Goal: Communication & Community: Answer question/provide support

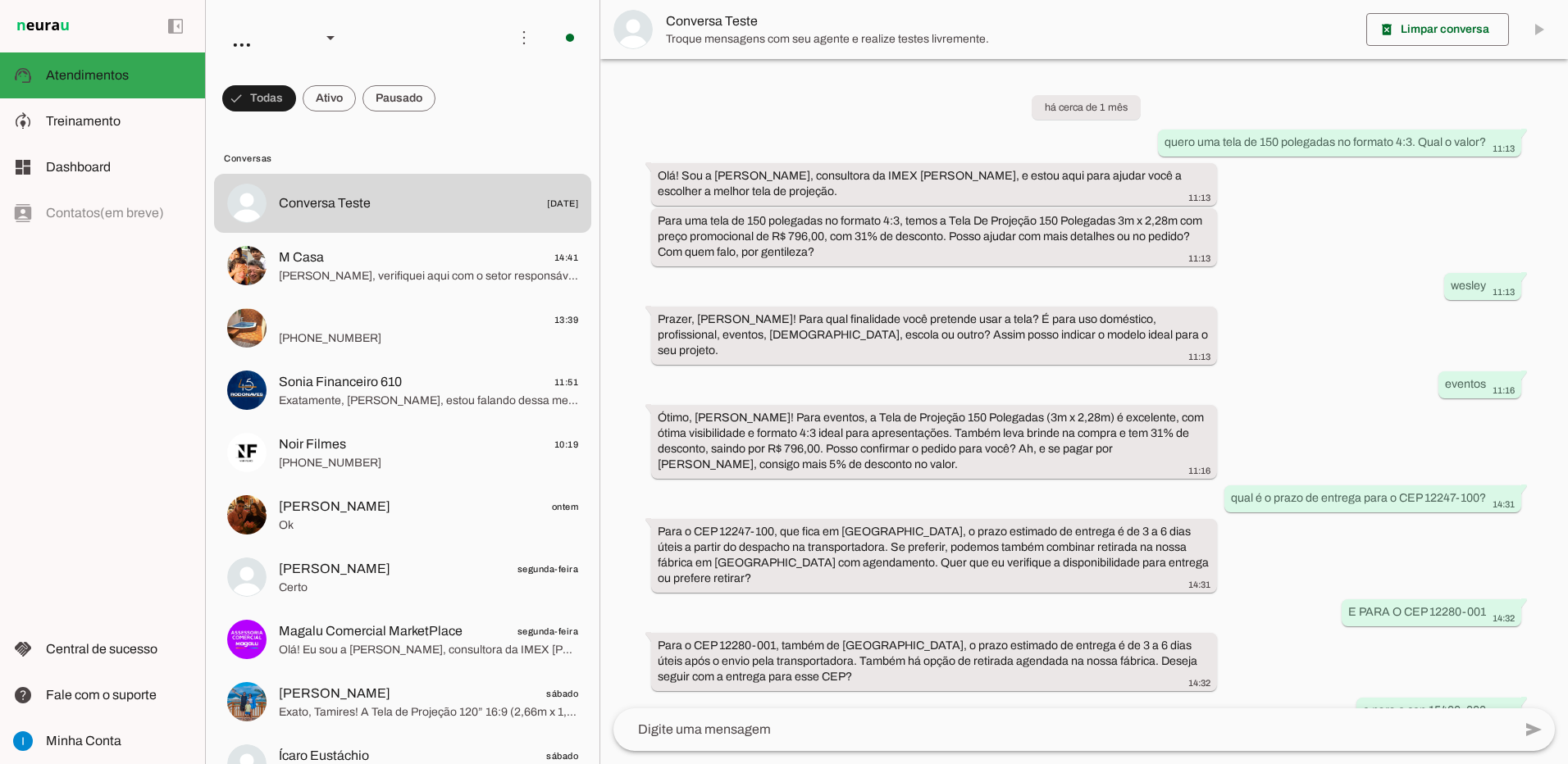
scroll to position [767, 0]
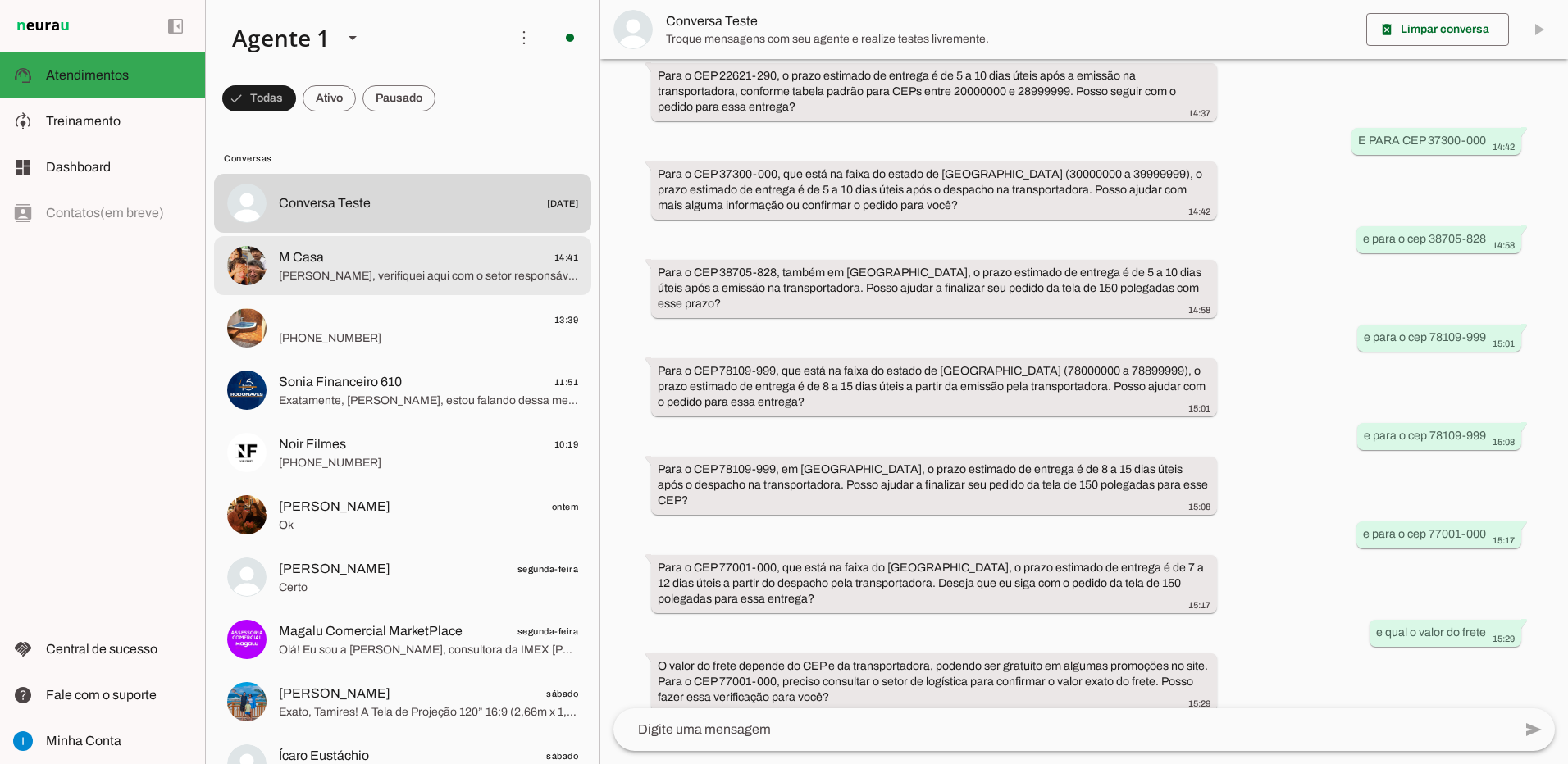
click at [450, 283] on span "[PERSON_NAME], verifiquei aqui com o setor responsável, confirmando a compra ho…" at bounding box center [428, 276] width 299 height 16
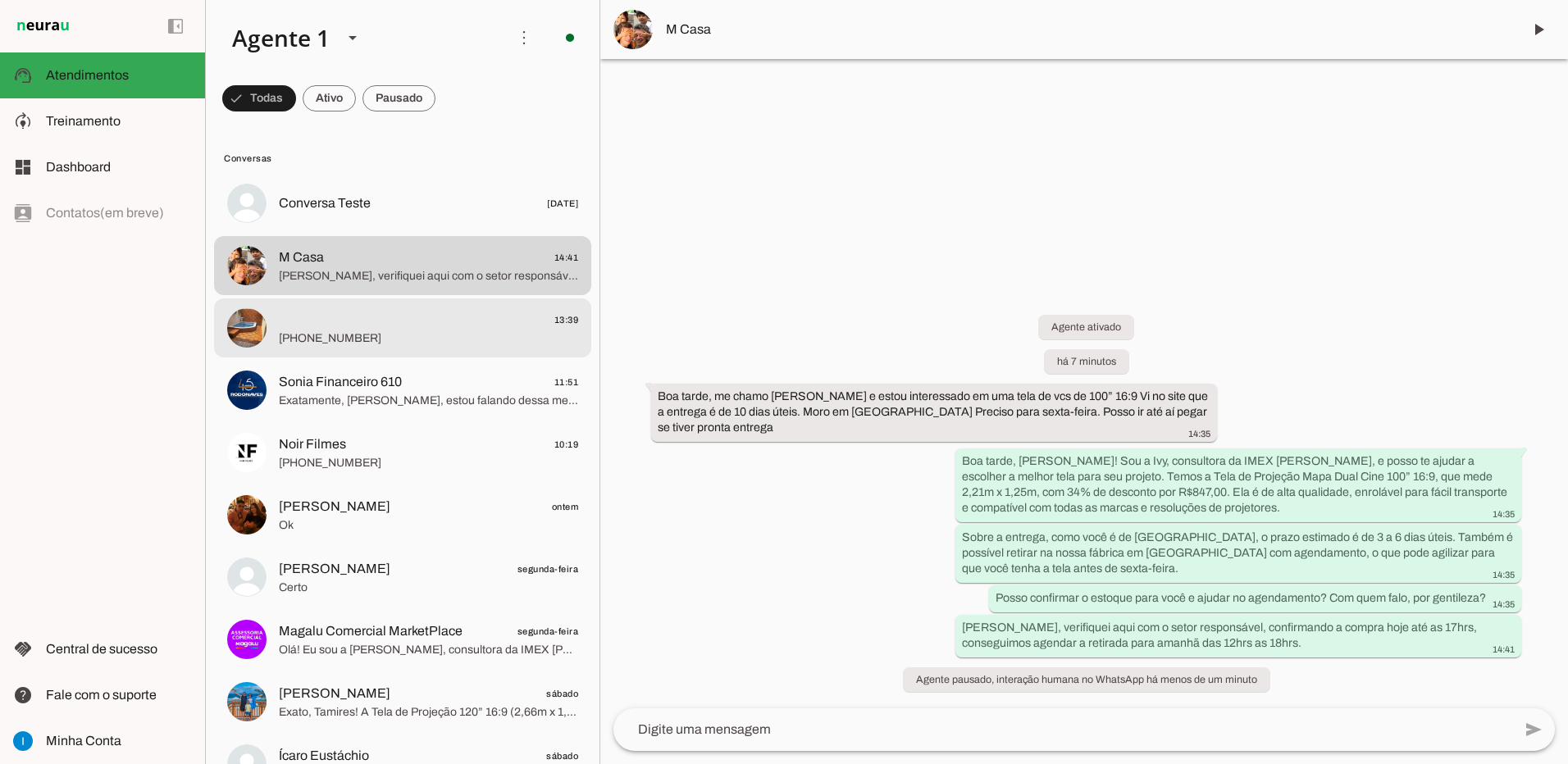
click at [439, 341] on span "[PHONE_NUMBER]" at bounding box center [428, 338] width 299 height 16
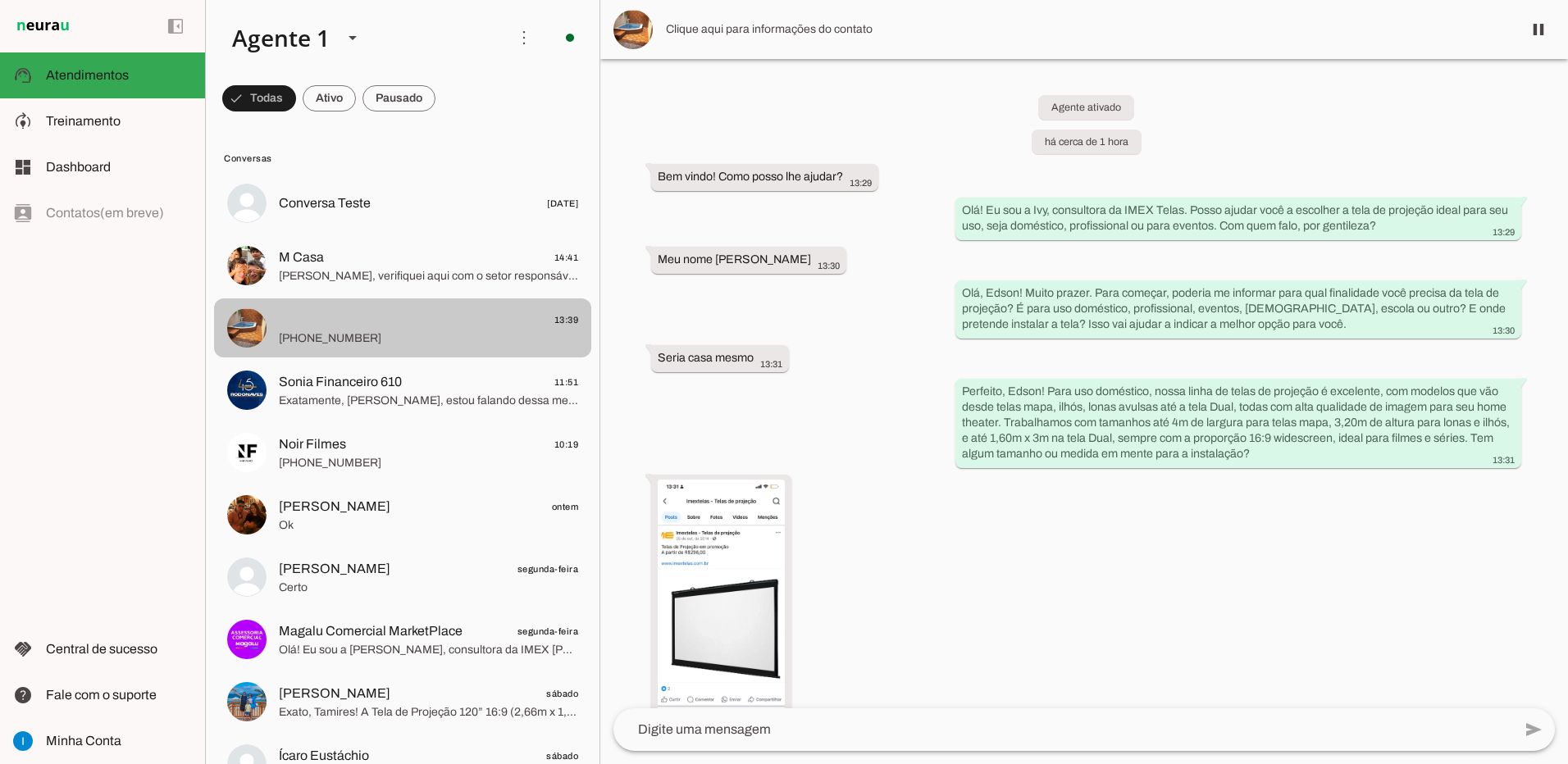
scroll to position [869, 0]
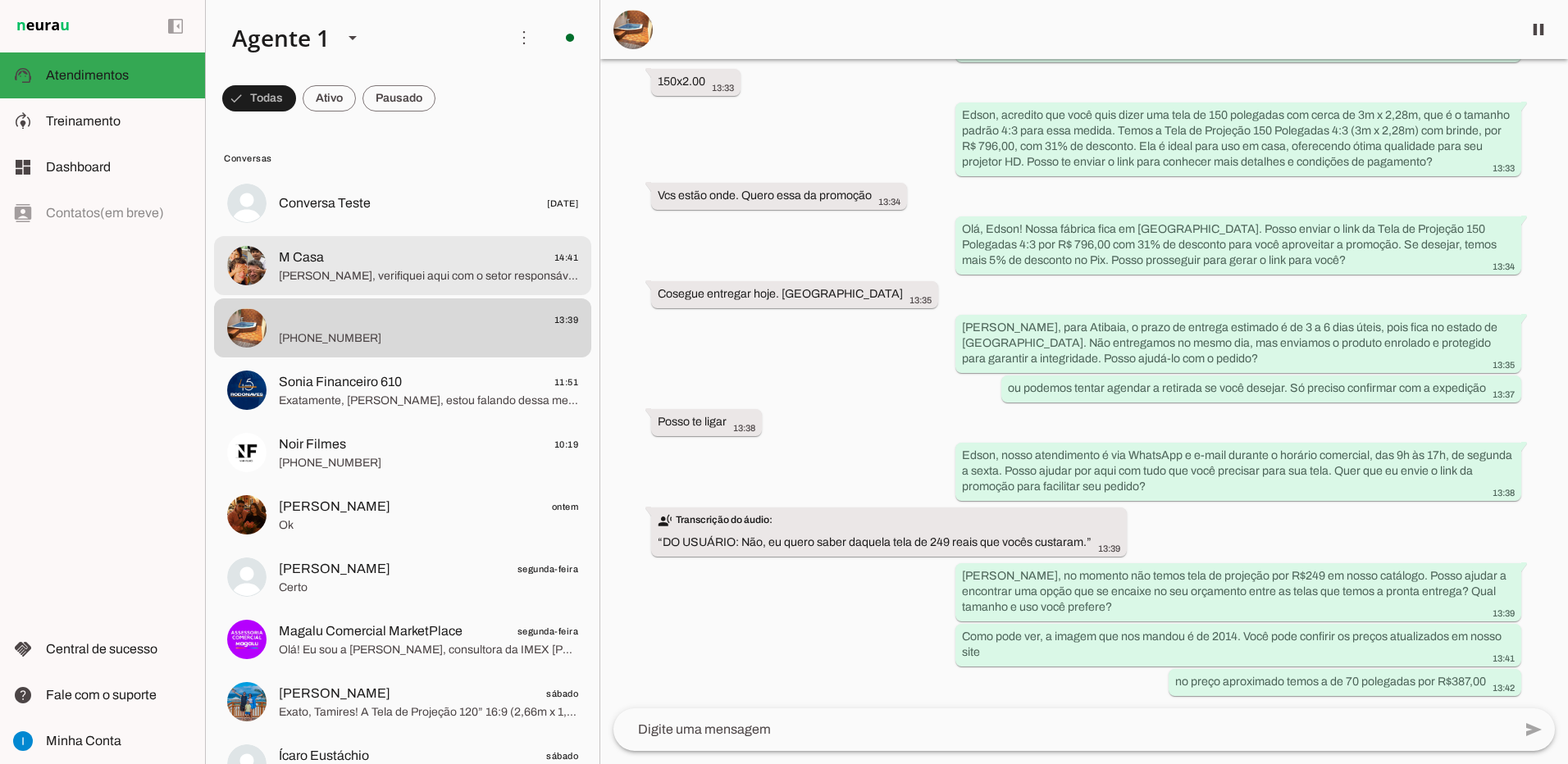
click at [374, 266] on span "M Casa 14:41" at bounding box center [428, 258] width 299 height 20
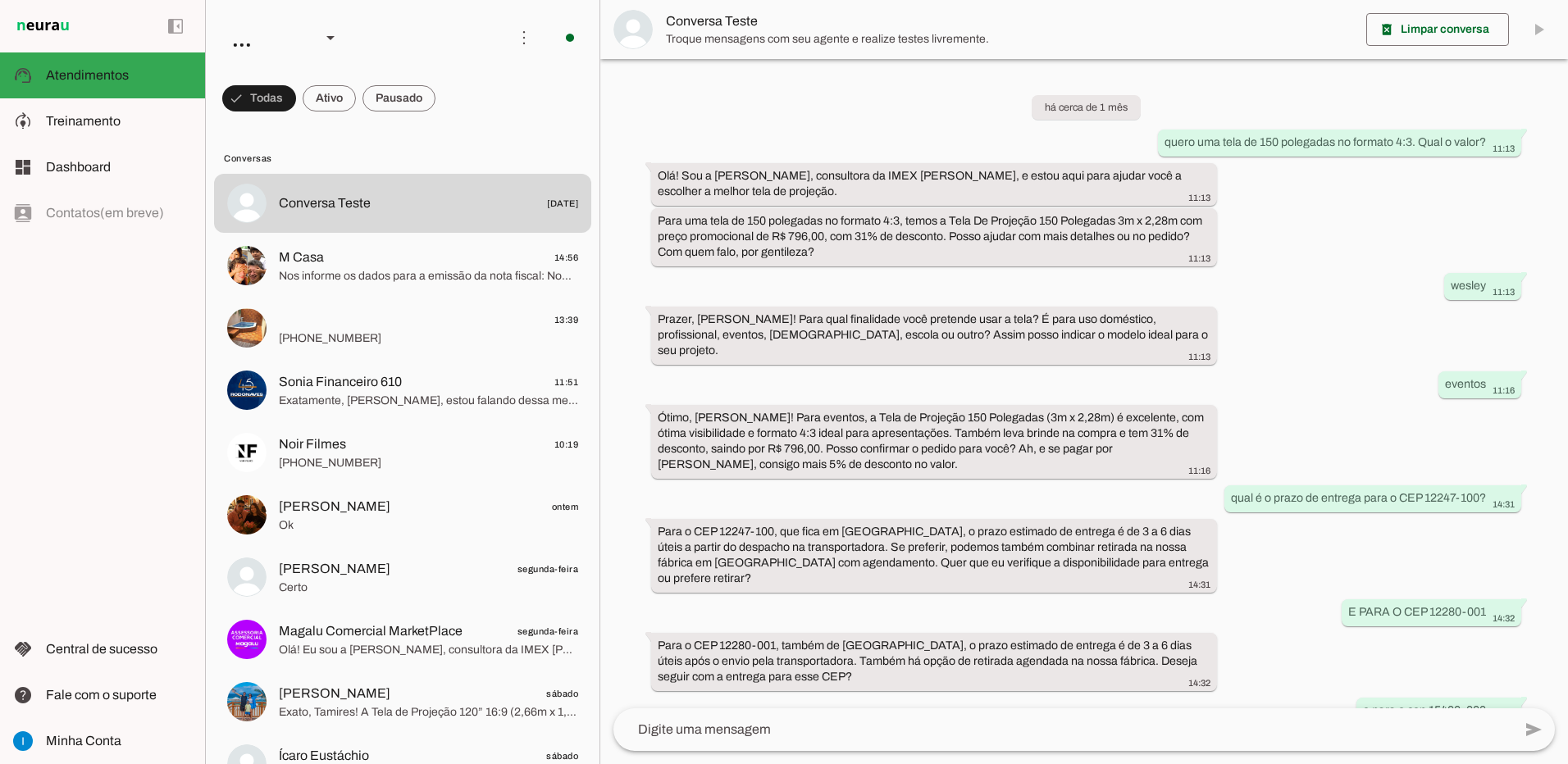
scroll to position [767, 0]
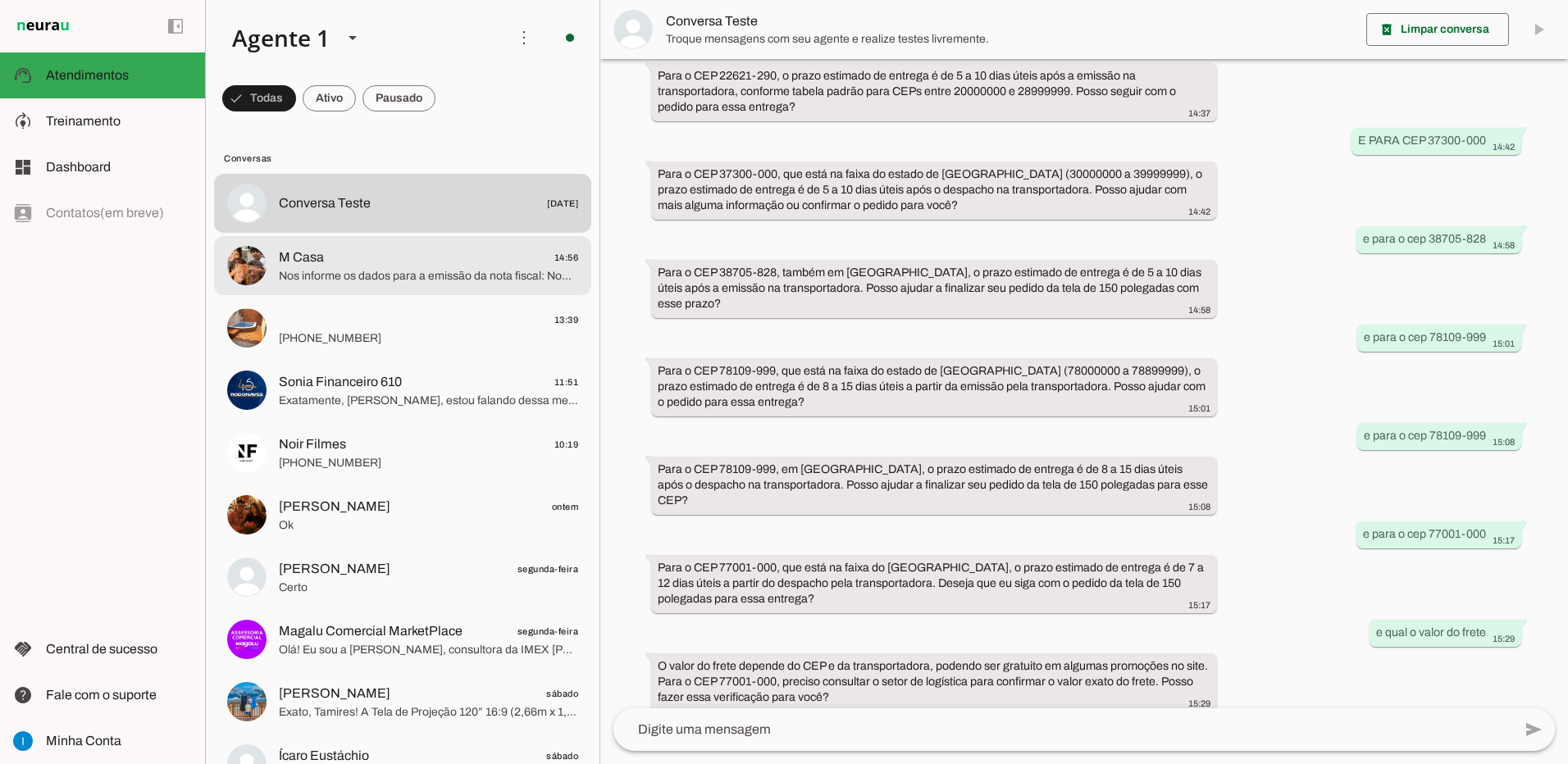
click at [416, 233] on md-item "M Casa 14:56 Nos informe os dados para a emissão da nota fiscal: Nome/Razão Soc…" at bounding box center [402, 203] width 378 height 59
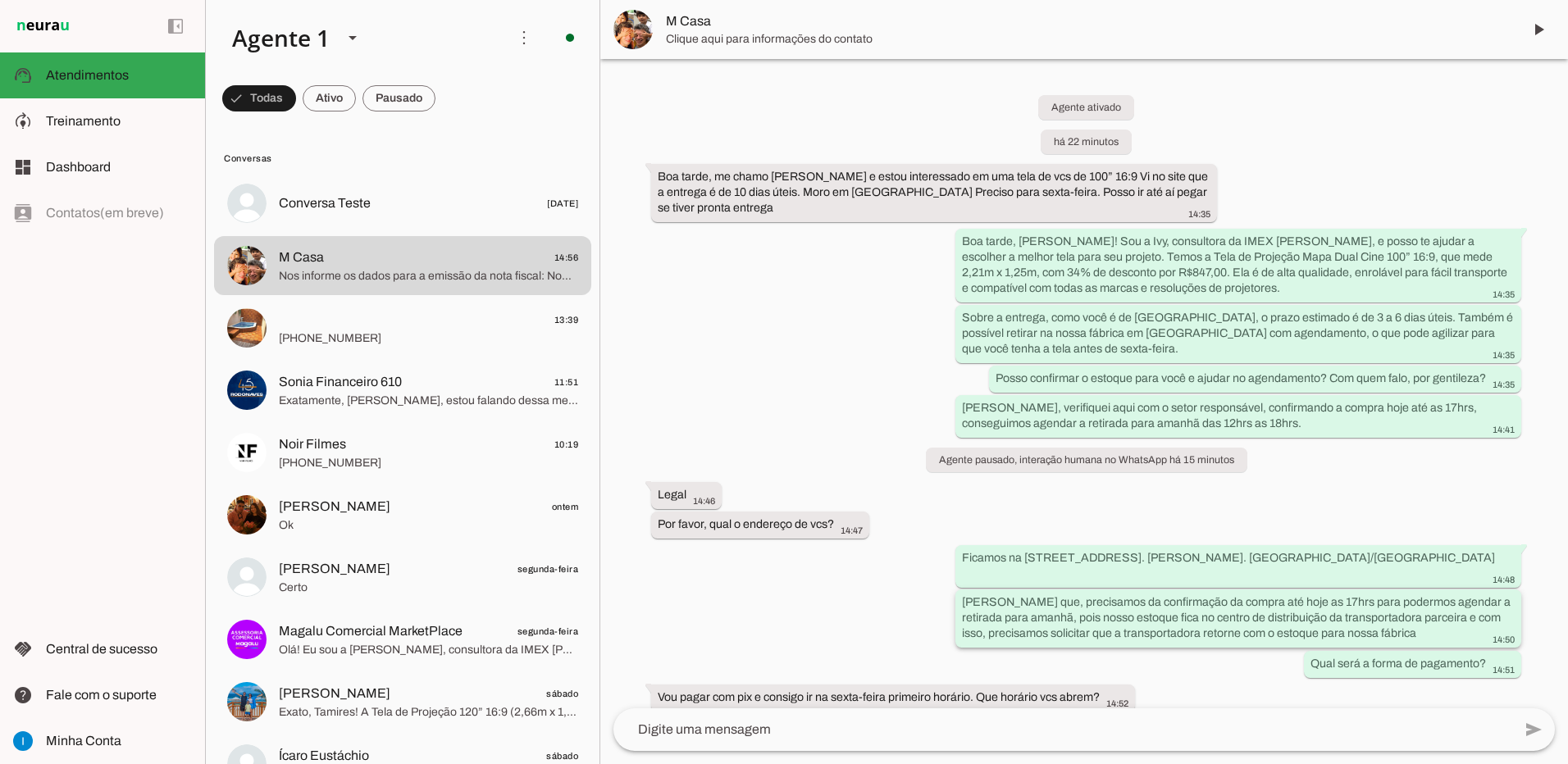
scroll to position [169, 0]
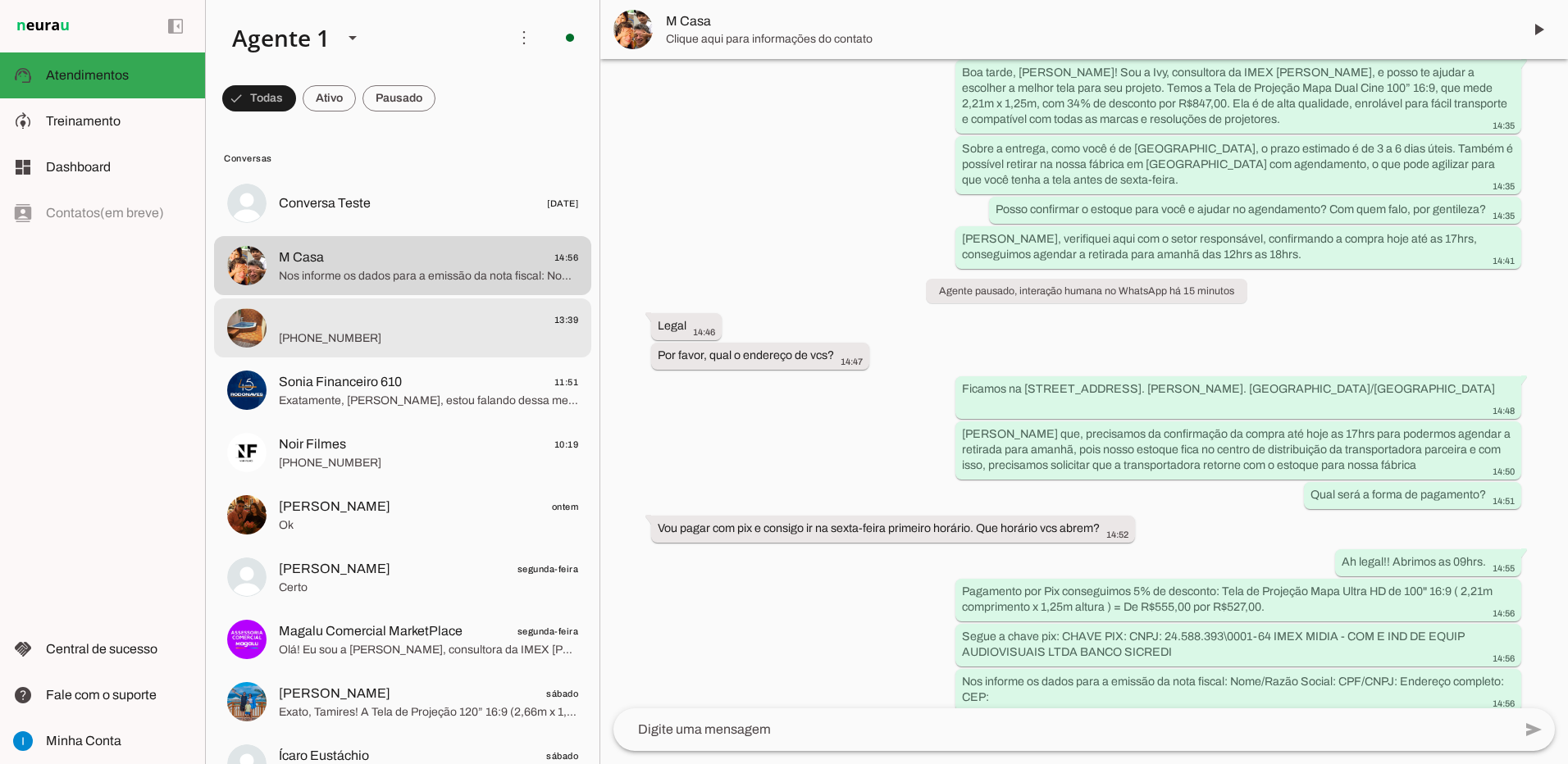
click at [403, 332] on span "[PHONE_NUMBER]" at bounding box center [428, 338] width 299 height 16
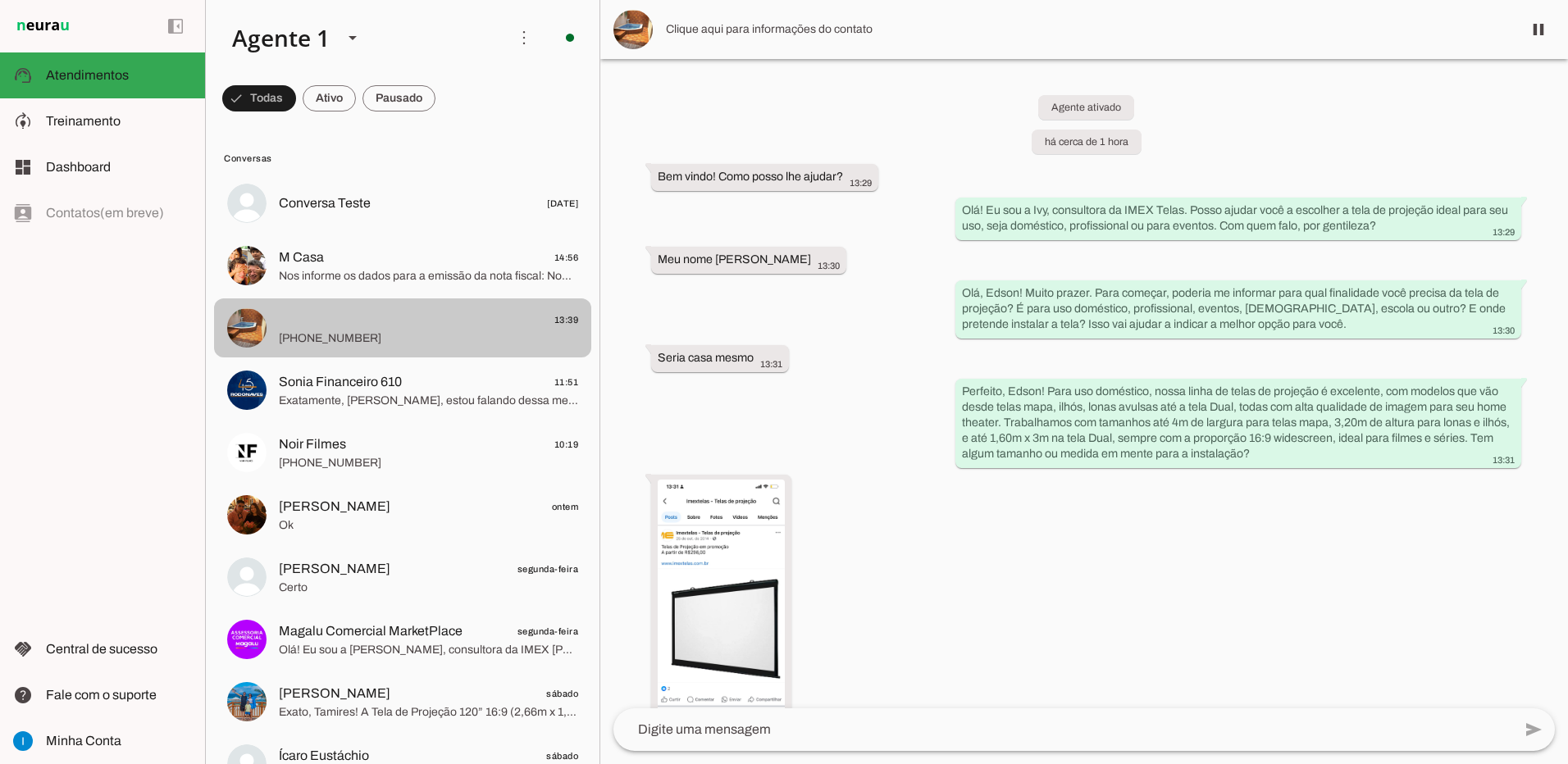
scroll to position [869, 0]
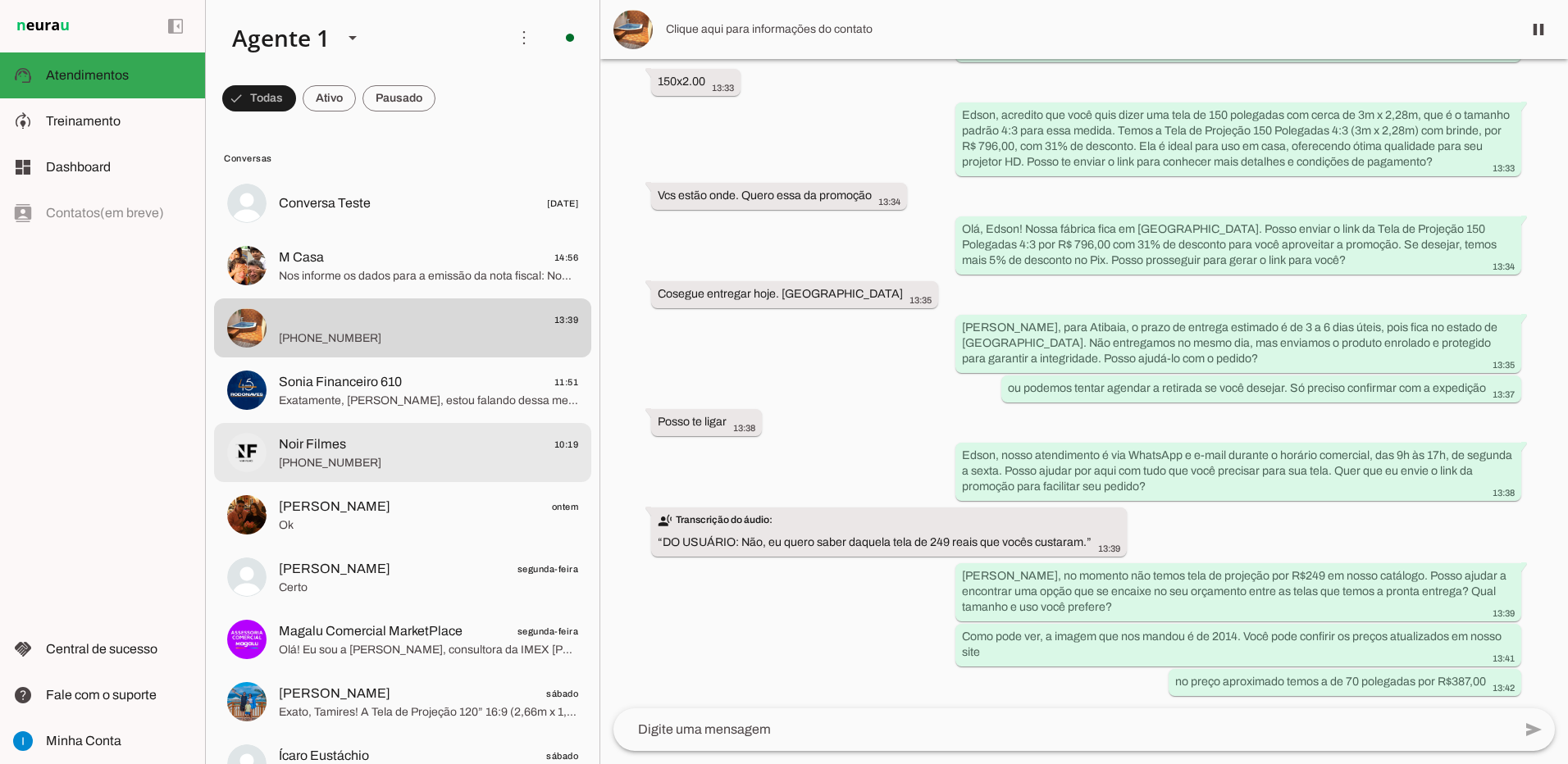
click at [410, 458] on span "[PHONE_NUMBER]" at bounding box center [428, 462] width 299 height 16
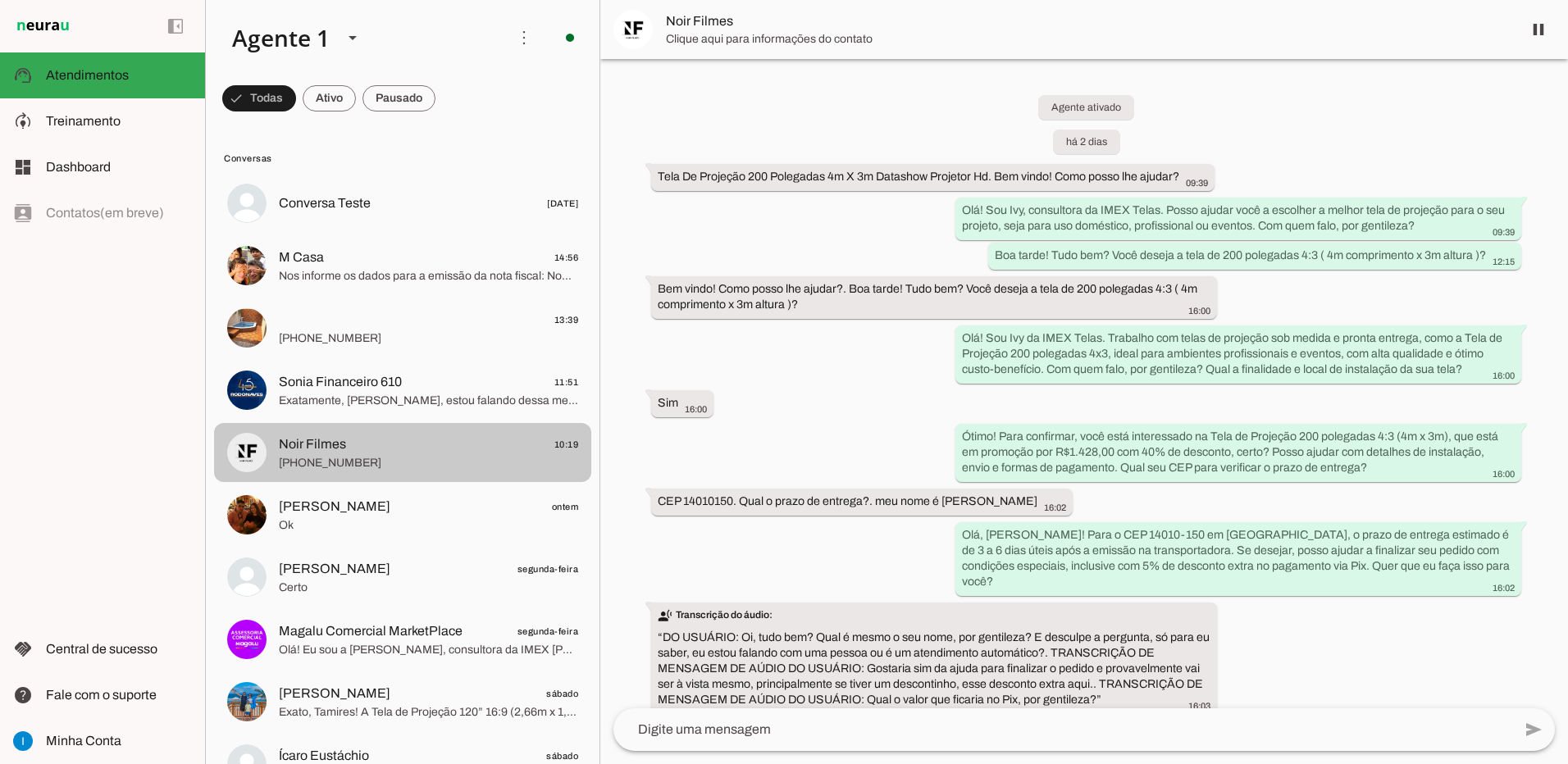
scroll to position [1914, 0]
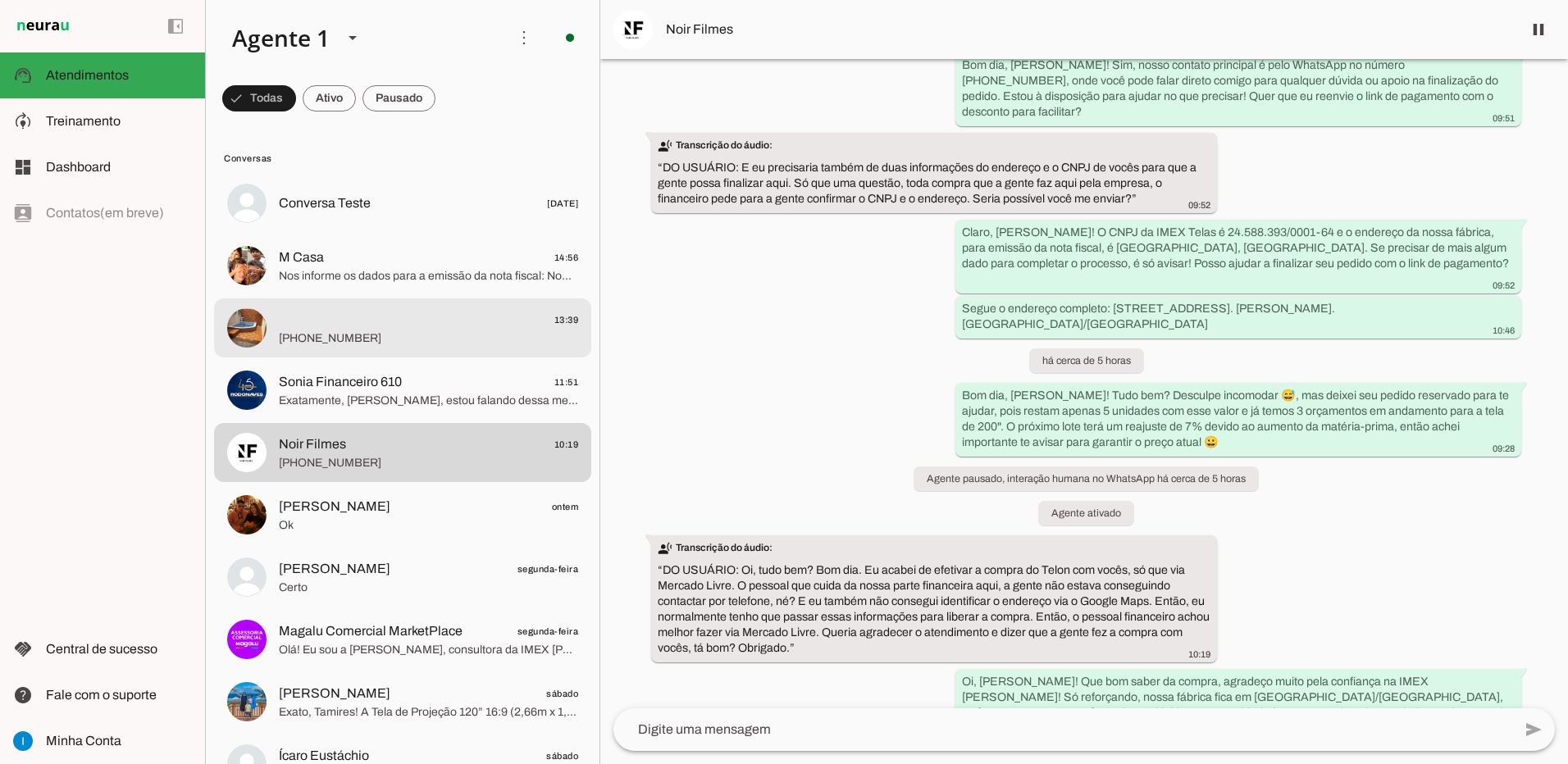
click at [406, 324] on span "13:39" at bounding box center [428, 320] width 299 height 20
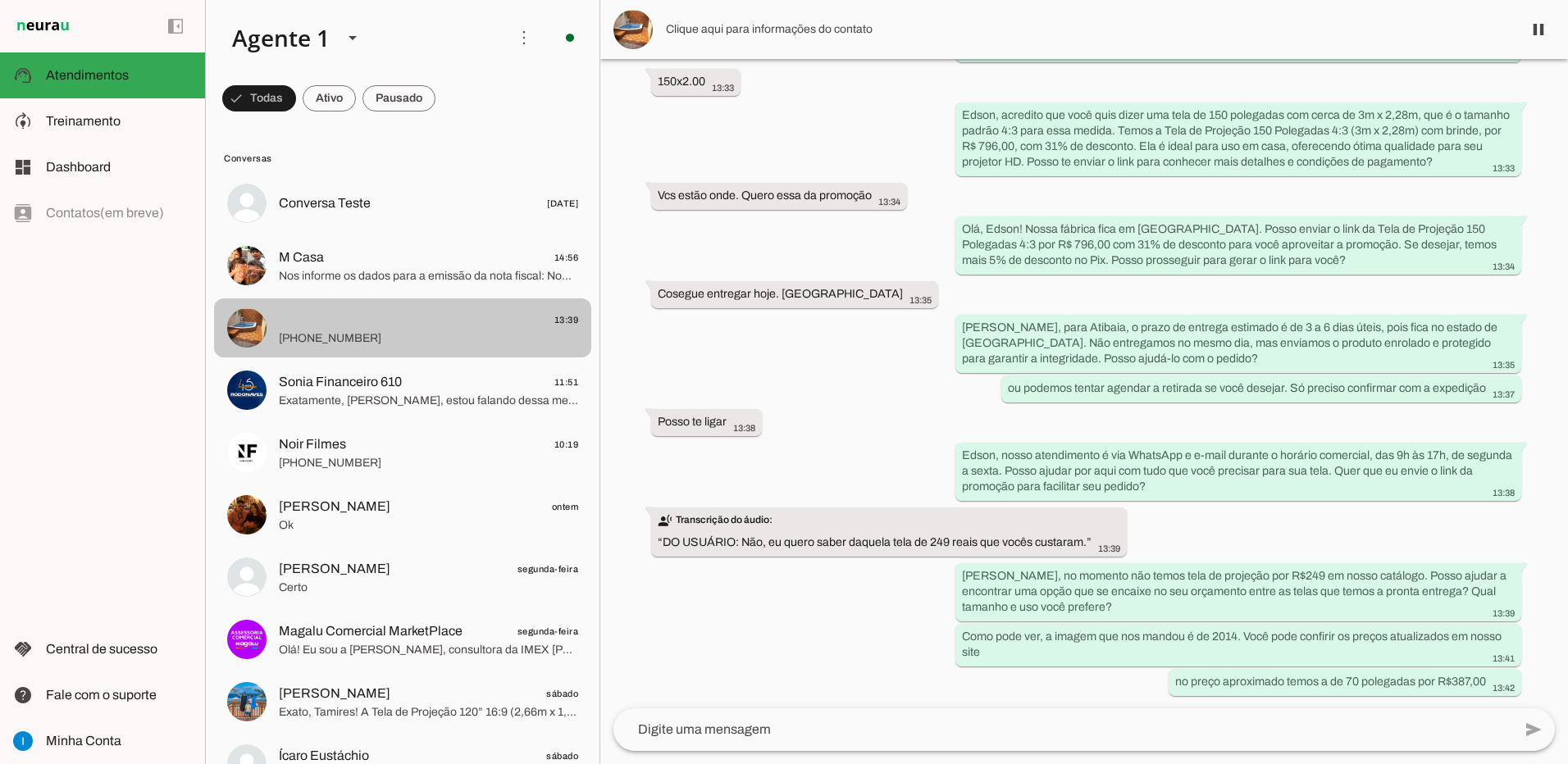
scroll to position [869, 0]
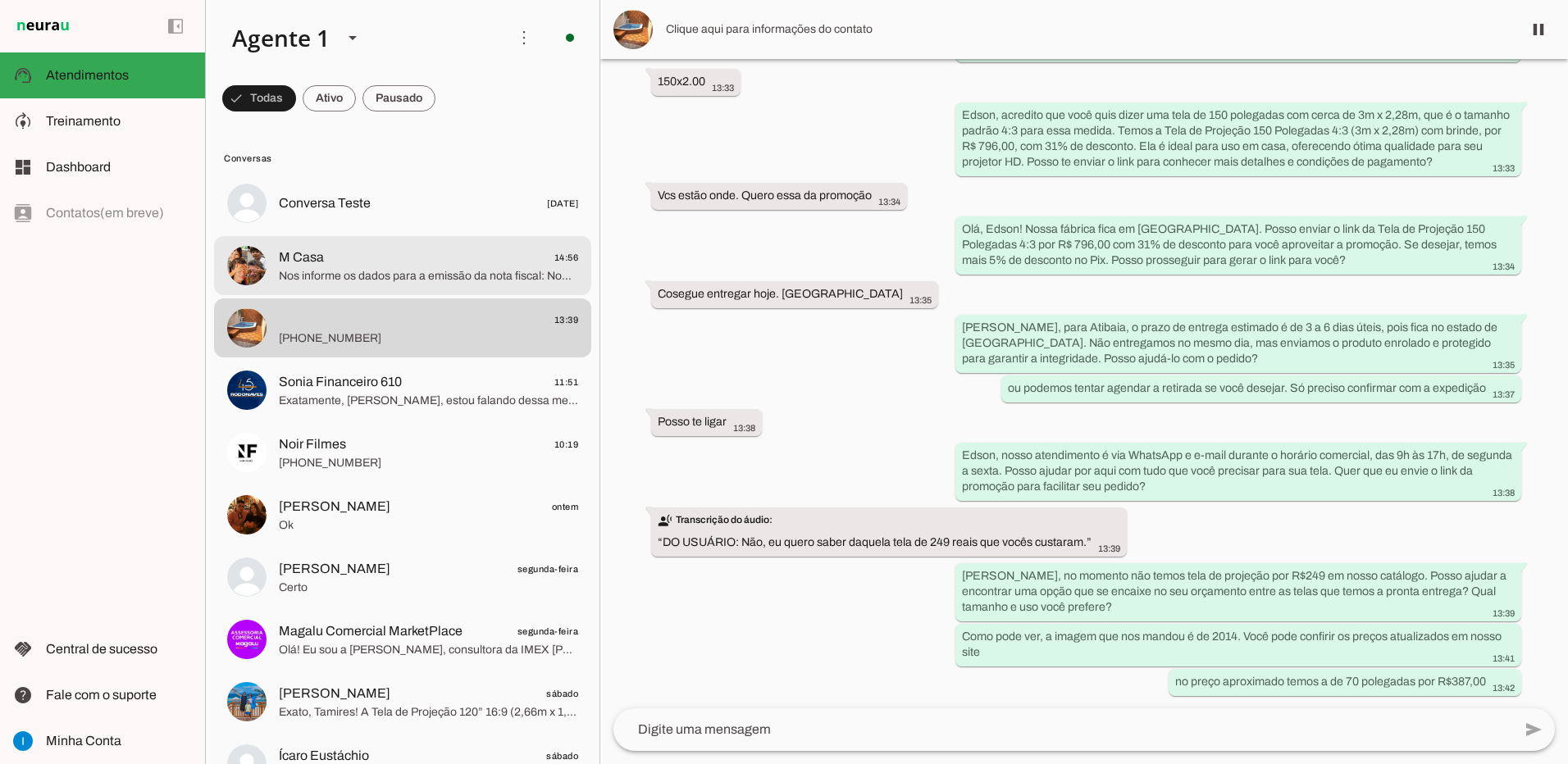
click at [429, 265] on span "M Casa 14:56" at bounding box center [428, 258] width 299 height 20
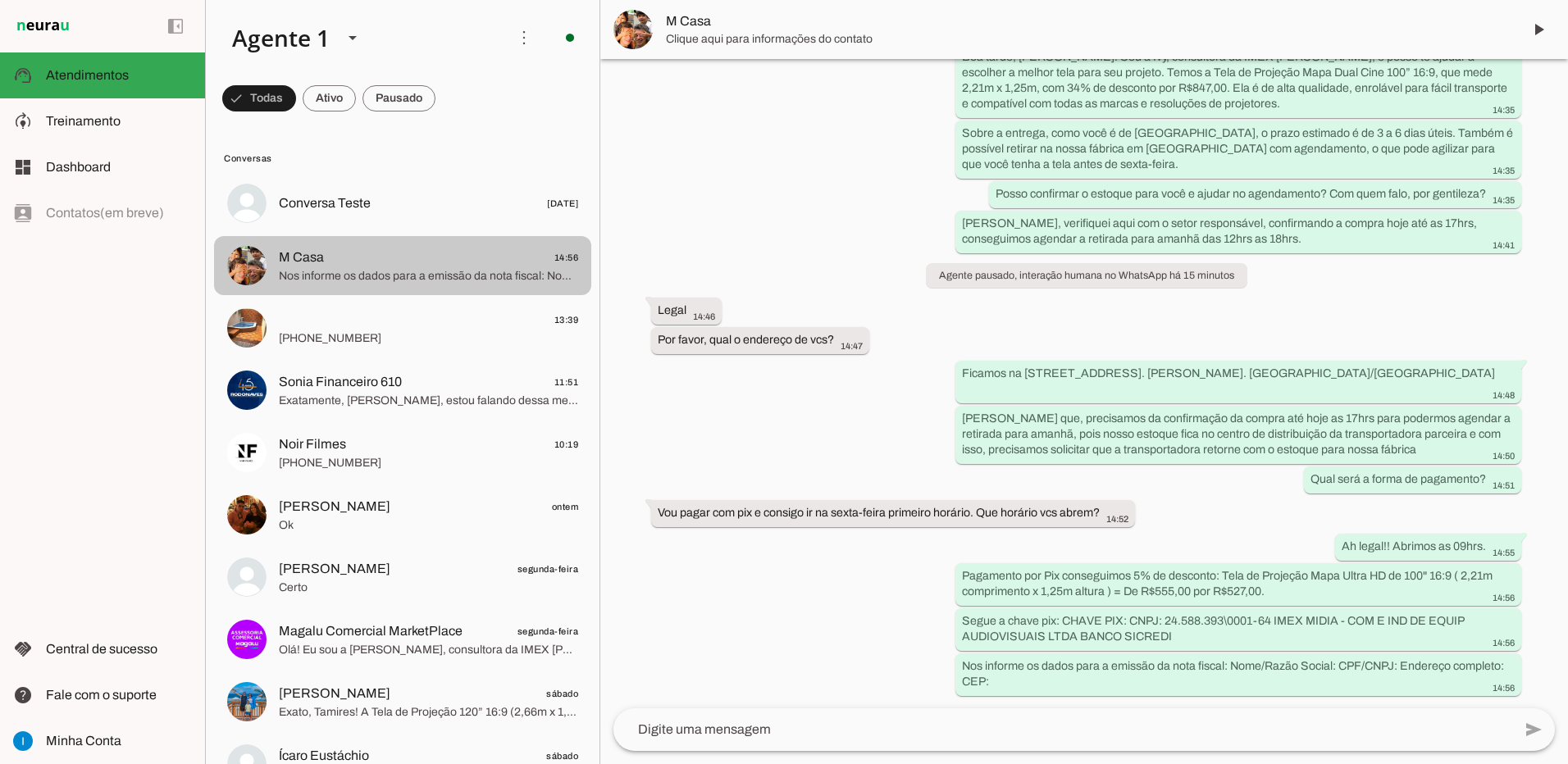
scroll to position [169, 0]
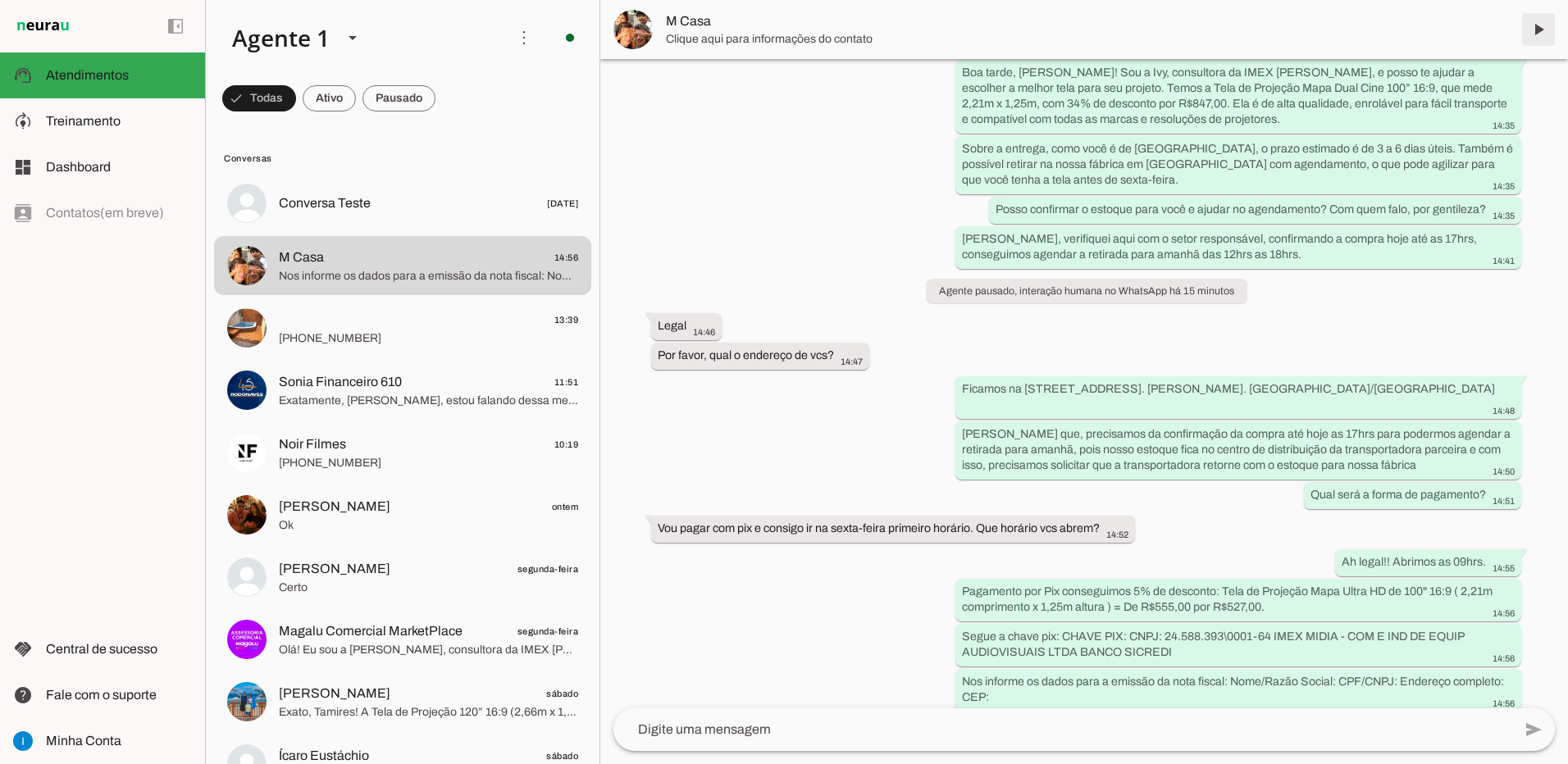
click at [1543, 26] on span at bounding box center [1538, 30] width 39 height 39
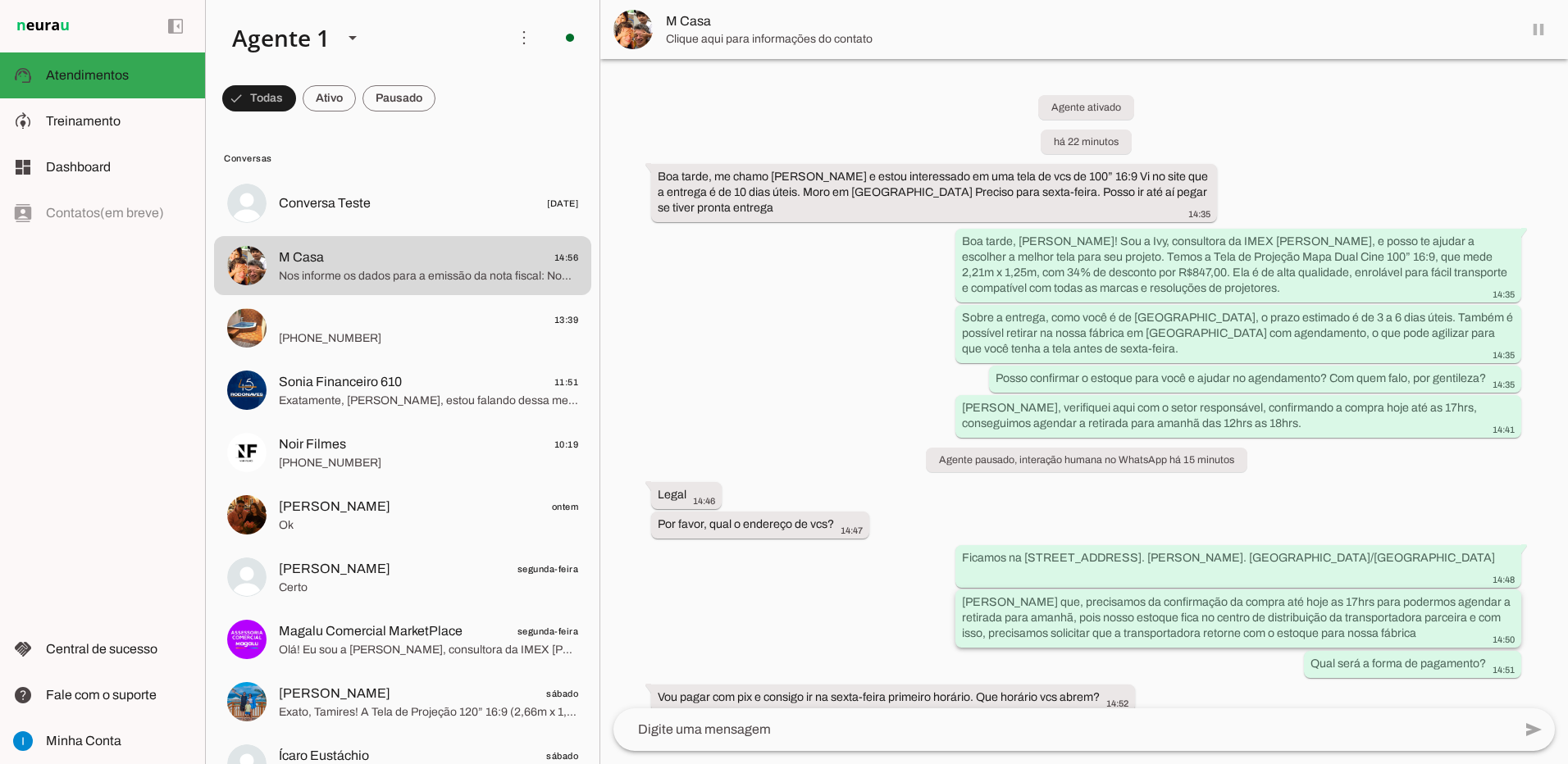
scroll to position [207, 0]
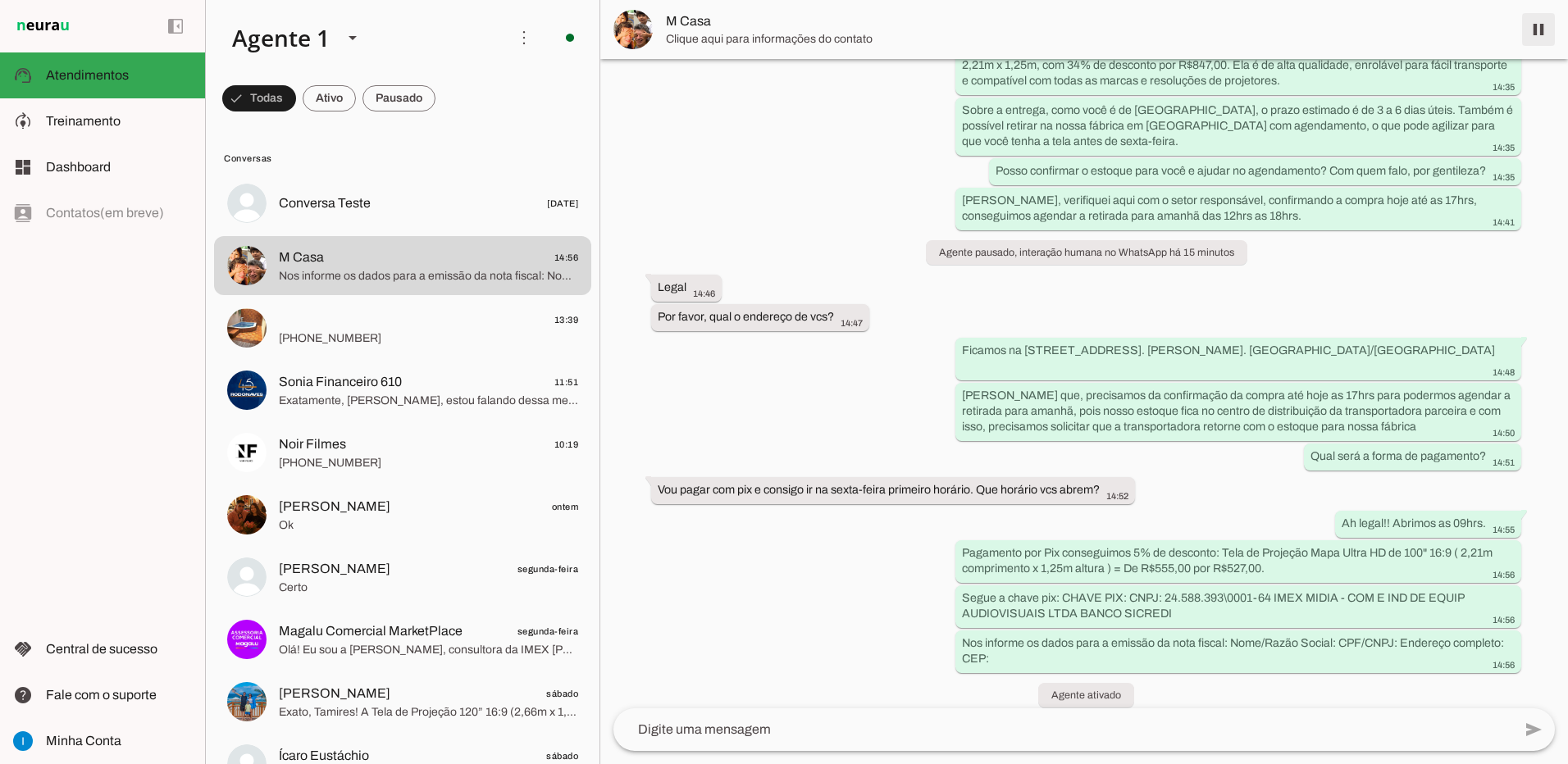
click at [1536, 24] on span at bounding box center [1538, 30] width 39 height 39
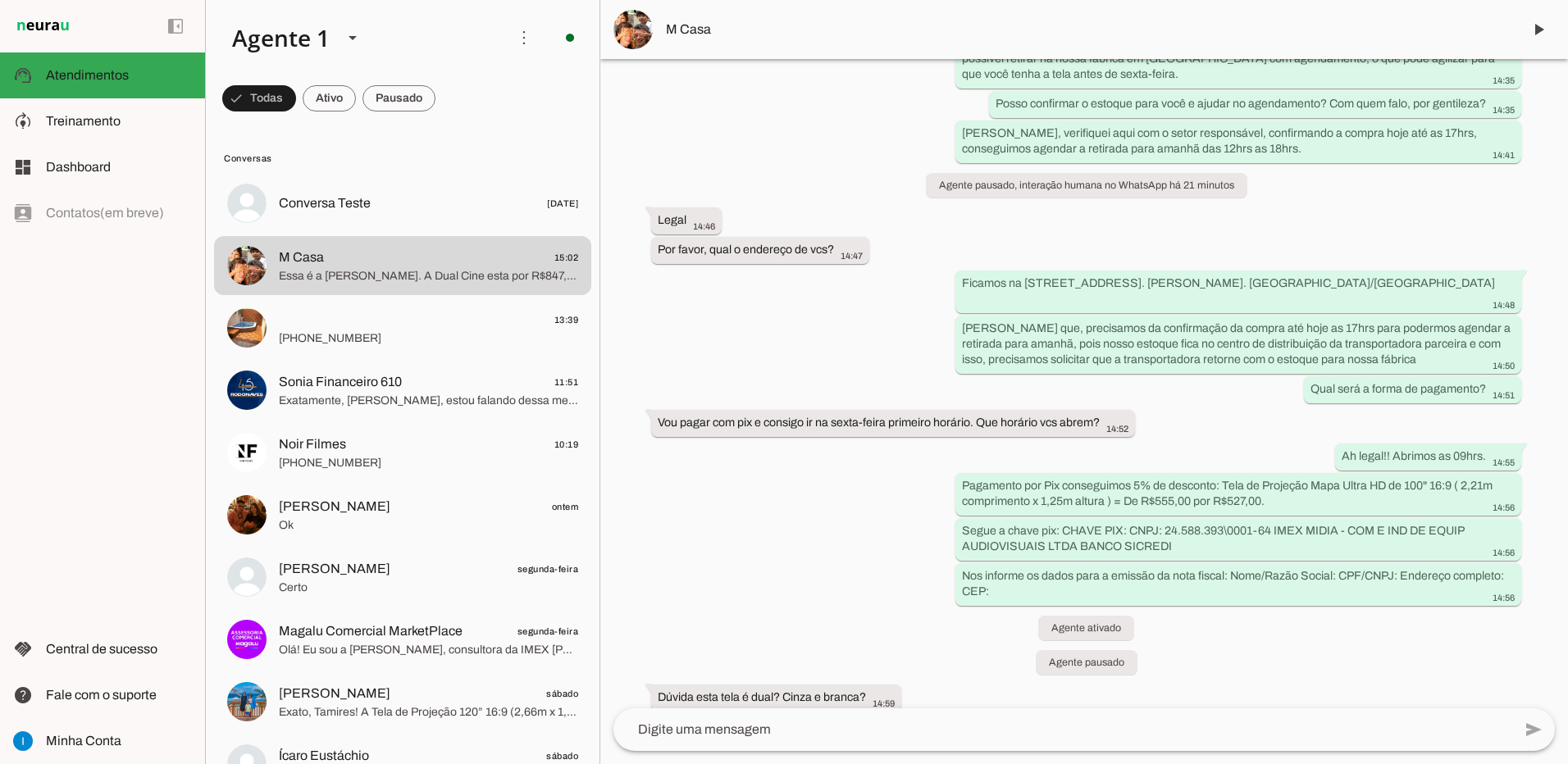
scroll to position [324, 0]
